Goal: Transaction & Acquisition: Purchase product/service

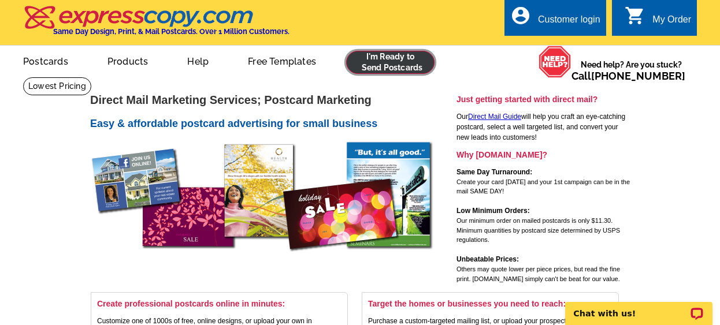
click at [377, 60] on link at bounding box center [390, 62] width 88 height 23
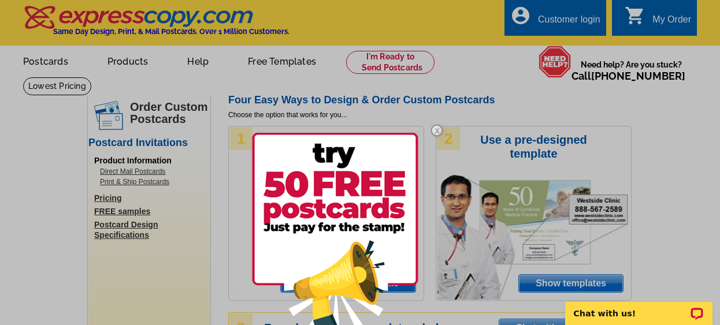
click at [434, 130] on img at bounding box center [437, 131] width 34 height 34
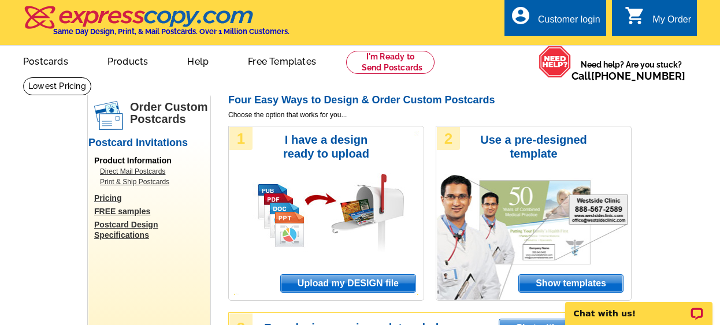
click at [559, 18] on div "Customer login" at bounding box center [569, 22] width 62 height 16
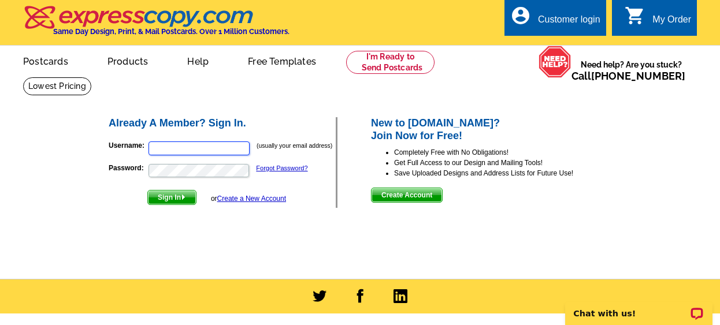
type input "[EMAIL_ADDRESS][DOMAIN_NAME]"
click at [168, 189] on form "Username: paulapsre@gmail.com (usually your email address) Password: Forgot Pas…" at bounding box center [222, 170] width 227 height 70
click at [156, 203] on span "Sign In" at bounding box center [172, 198] width 48 height 14
